Goal: Transaction & Acquisition: Download file/media

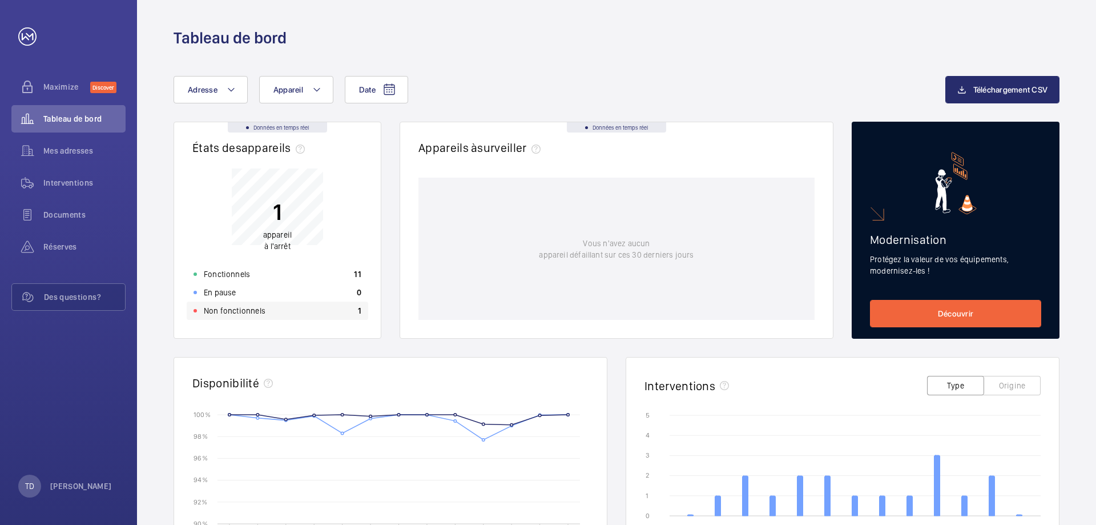
click at [222, 311] on p "Non fonctionnels" at bounding box center [235, 310] width 62 height 11
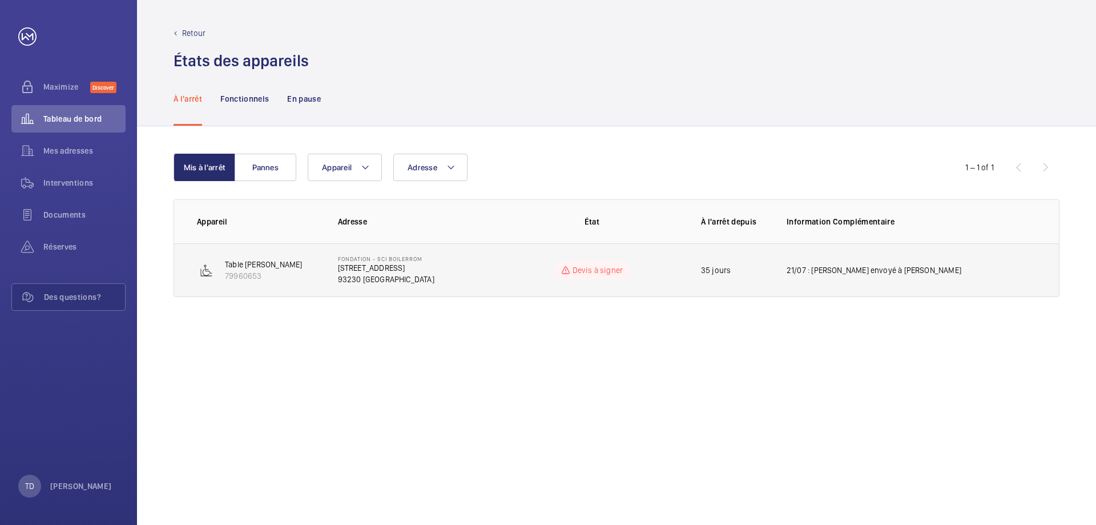
click at [802, 283] on td "21/07 : [PERSON_NAME] envoyé à [PERSON_NAME]" at bounding box center [914, 270] width 291 height 54
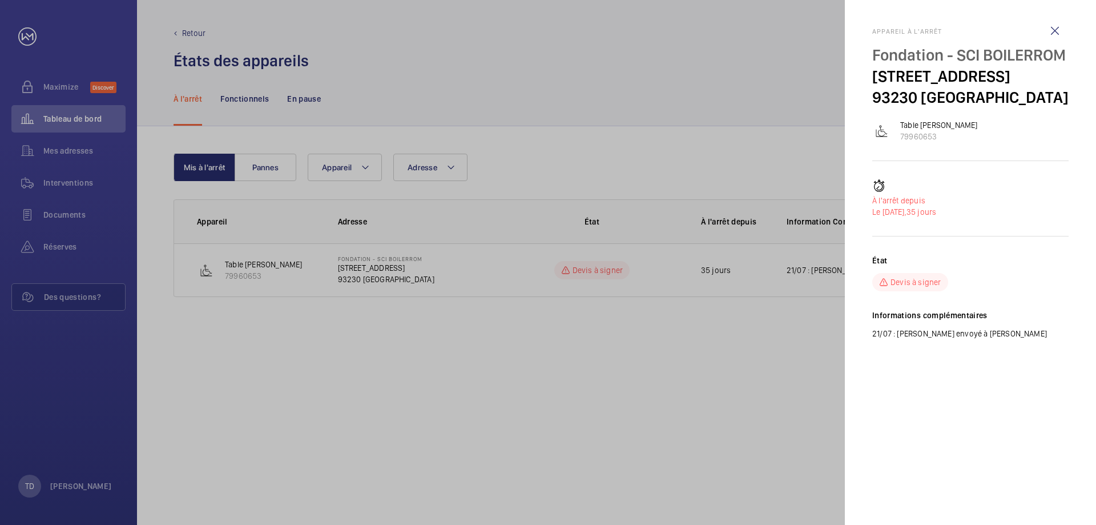
click at [558, 359] on div at bounding box center [548, 262] width 1096 height 525
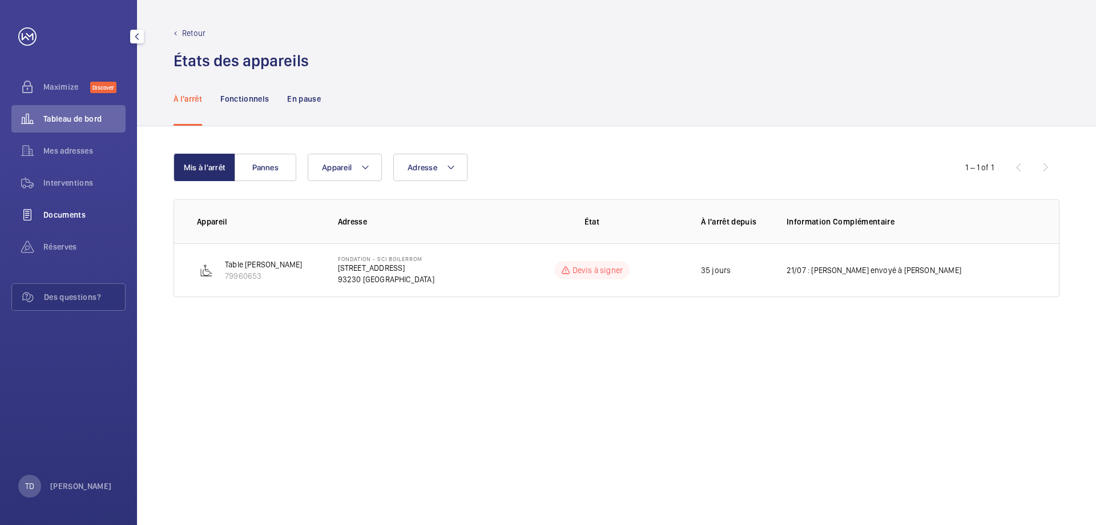
click at [33, 225] on wm-front-icon-button at bounding box center [27, 214] width 32 height 27
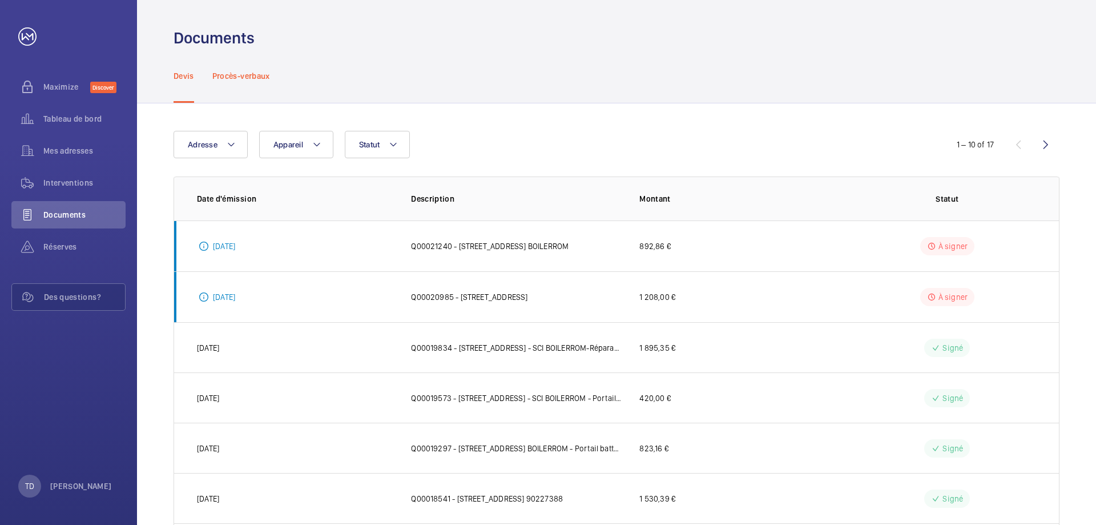
click at [267, 72] on p "Procès-verbaux" at bounding box center [241, 75] width 58 height 11
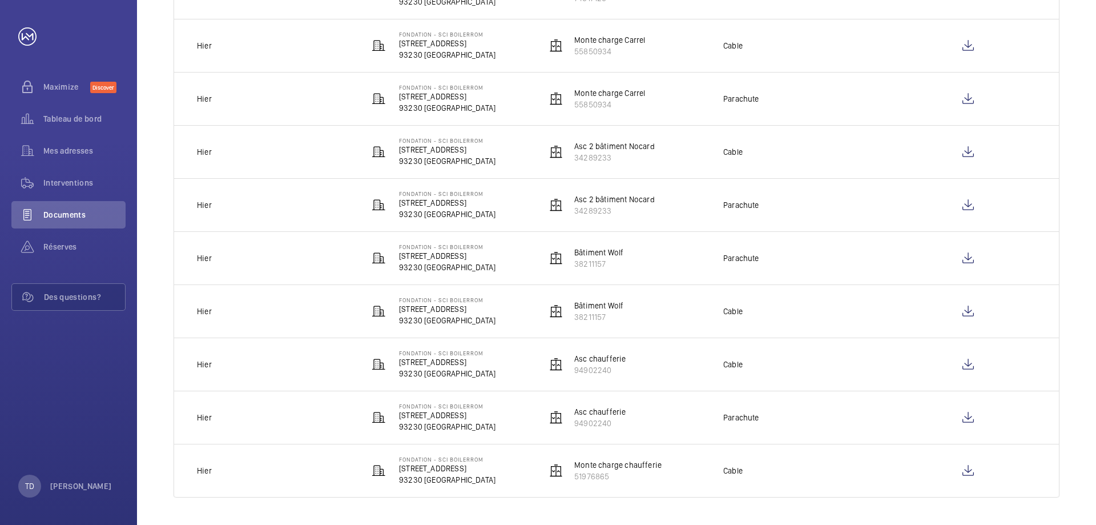
scroll to position [83, 0]
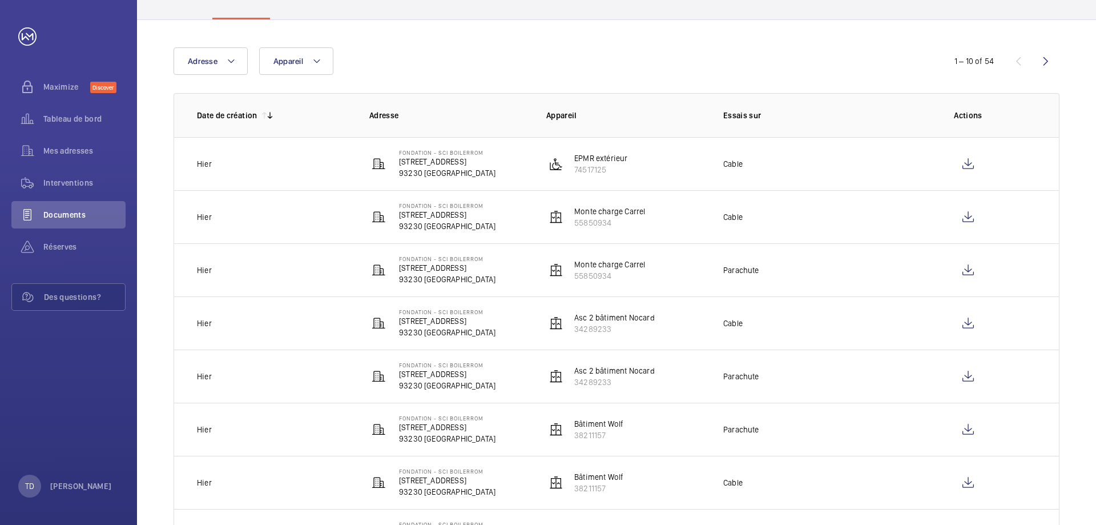
click at [460, 55] on div "Adresse Appareil" at bounding box center [548, 60] width 749 height 27
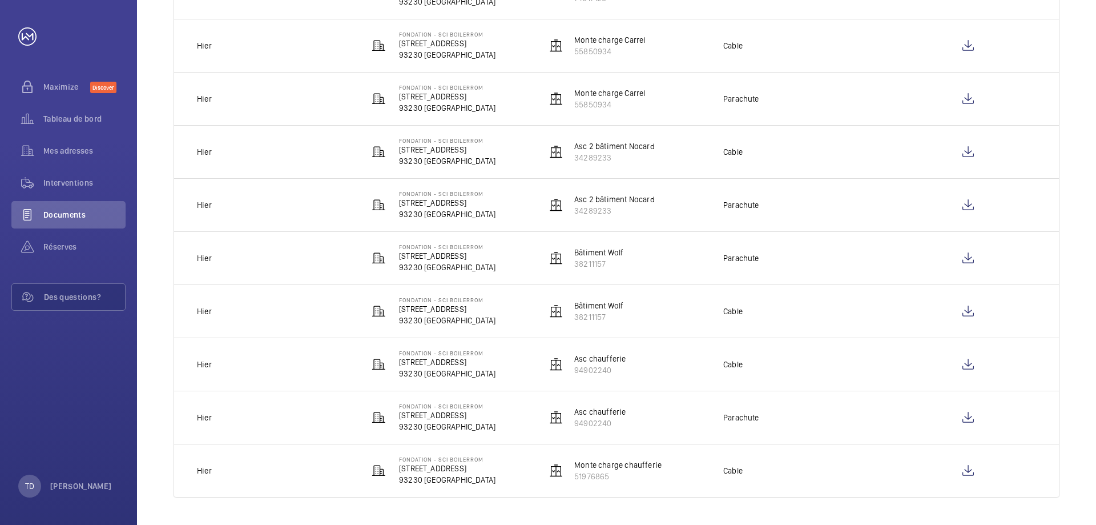
scroll to position [0, 0]
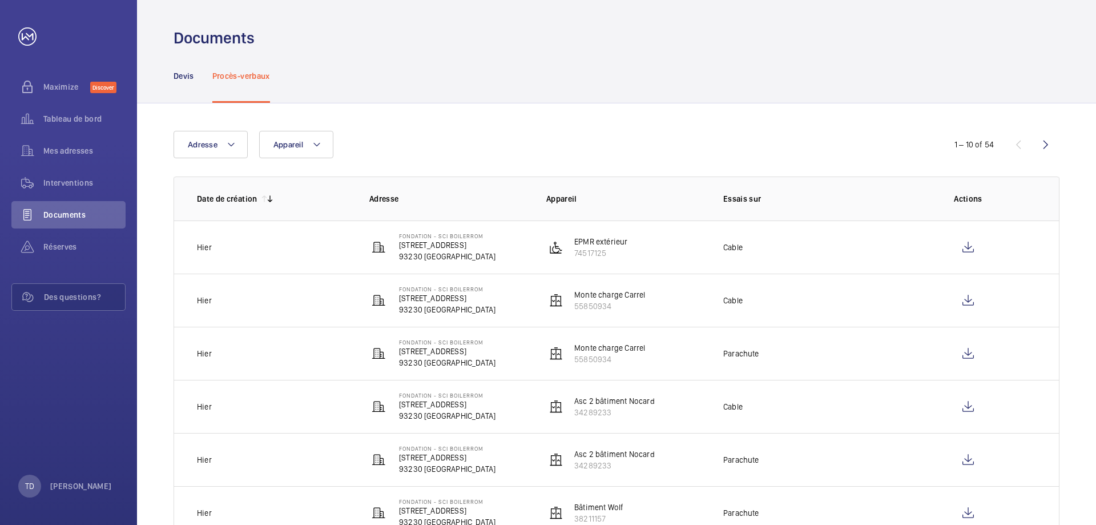
drag, startPoint x: 192, startPoint y: 86, endPoint x: 422, endPoint y: 127, distance: 233.8
click at [191, 85] on div "Devis" at bounding box center [184, 76] width 21 height 54
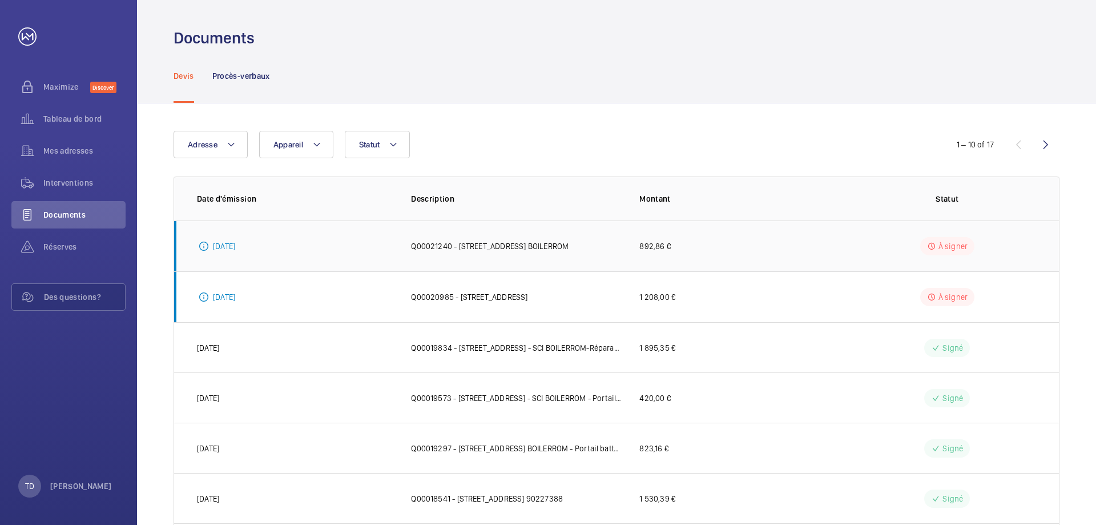
click at [548, 245] on p "Q00021240 - [STREET_ADDRESS] BOILERROM" at bounding box center [490, 245] width 158 height 11
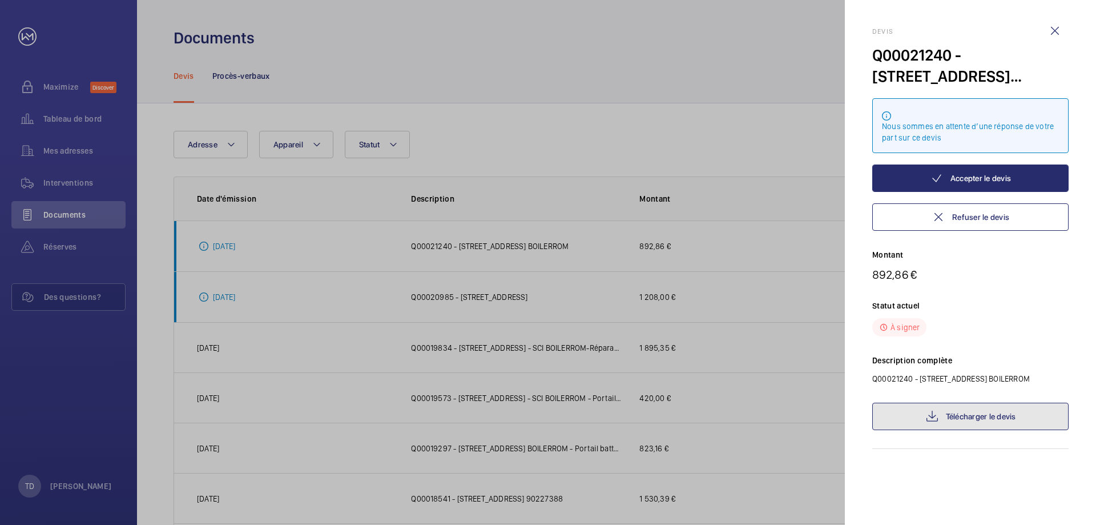
click at [954, 424] on link "Télécharger le devis" at bounding box center [971, 416] width 196 height 27
click at [742, 132] on div at bounding box center [548, 262] width 1096 height 525
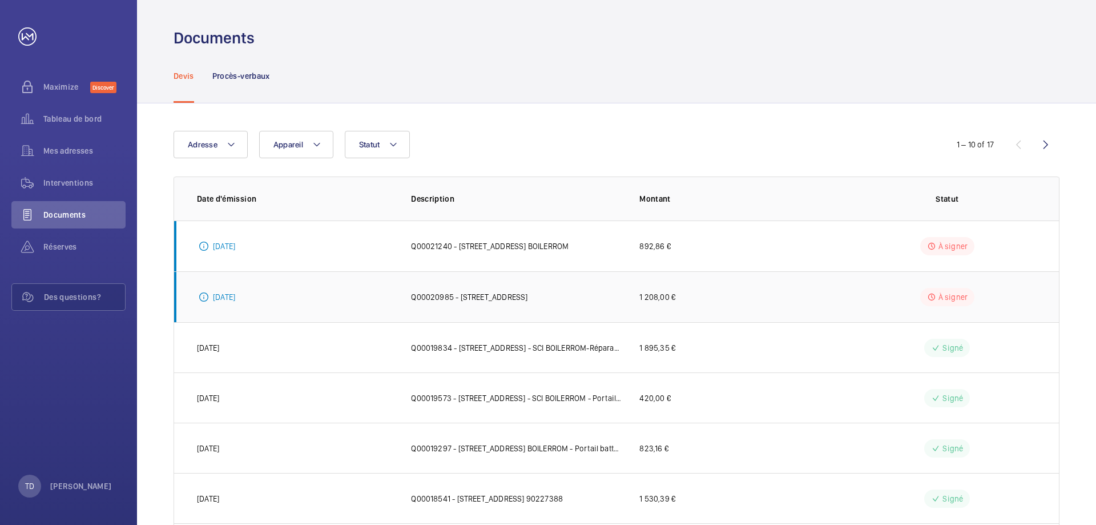
click at [746, 305] on td "1 208,00 €" at bounding box center [730, 296] width 219 height 51
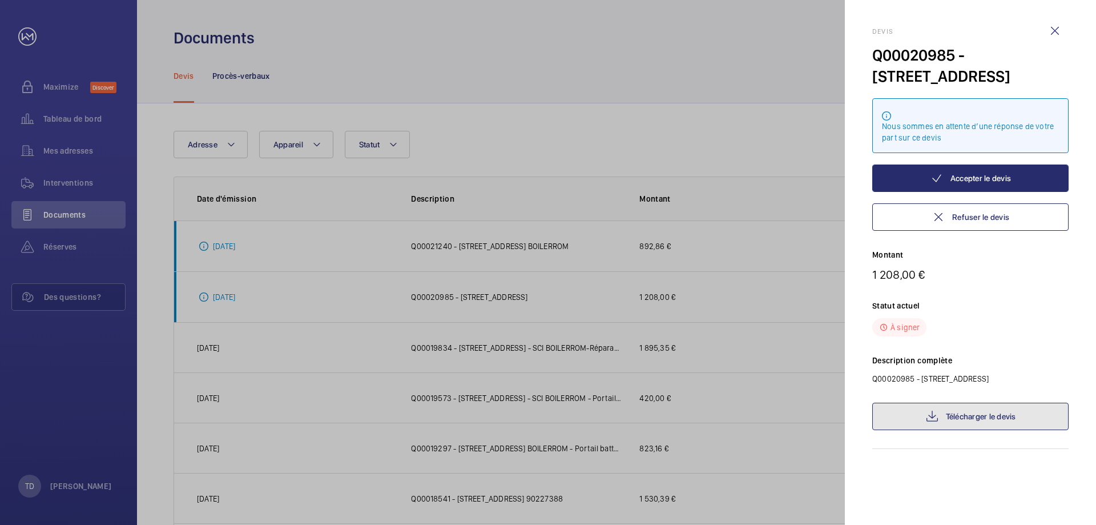
click at [946, 430] on link "Télécharger le devis" at bounding box center [971, 416] width 196 height 27
click at [508, 74] on div at bounding box center [548, 262] width 1096 height 525
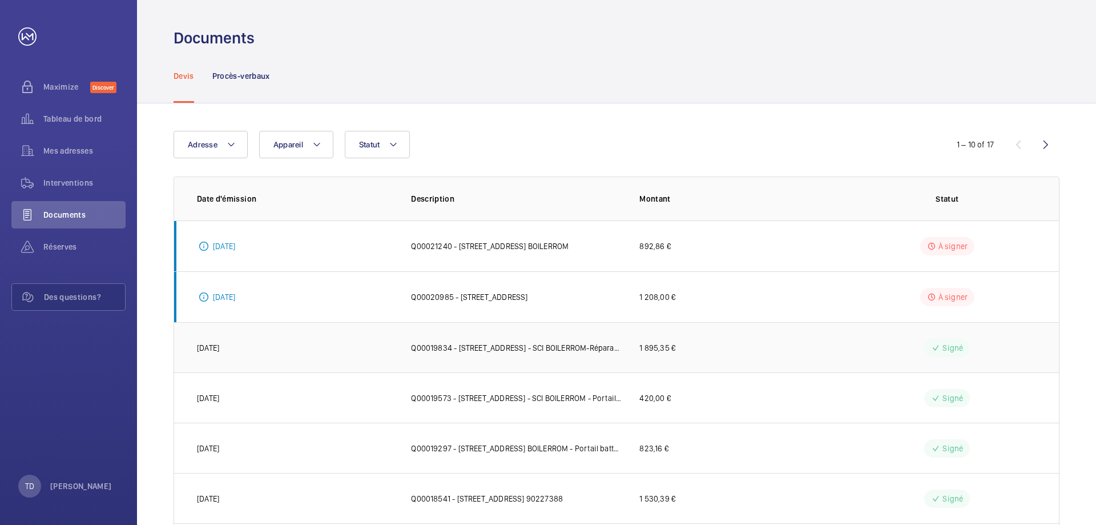
click at [637, 346] on td "1 895,35 €" at bounding box center [730, 347] width 219 height 50
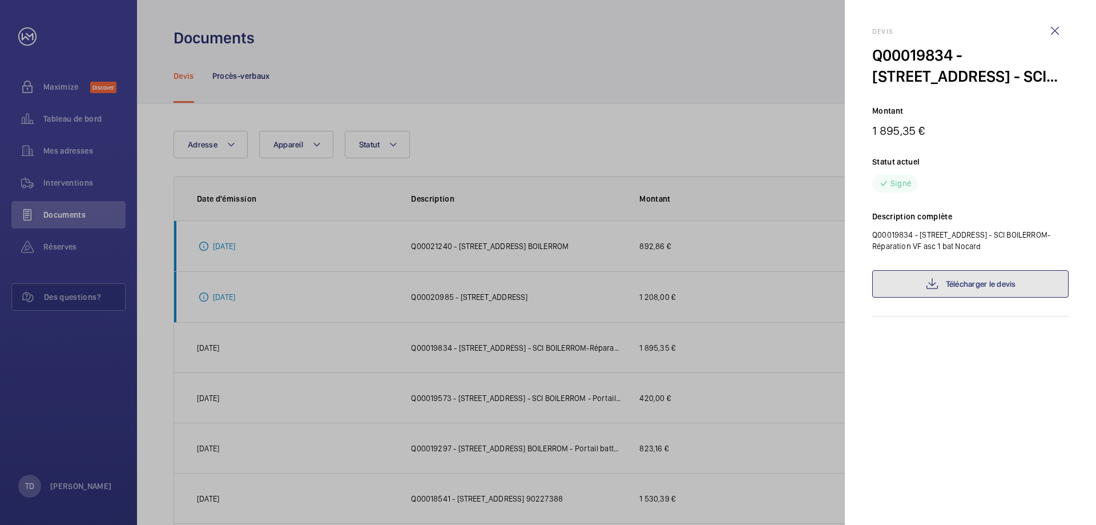
click at [1000, 284] on link "Télécharger le devis" at bounding box center [971, 283] width 196 height 27
